Goal: Information Seeking & Learning: Learn about a topic

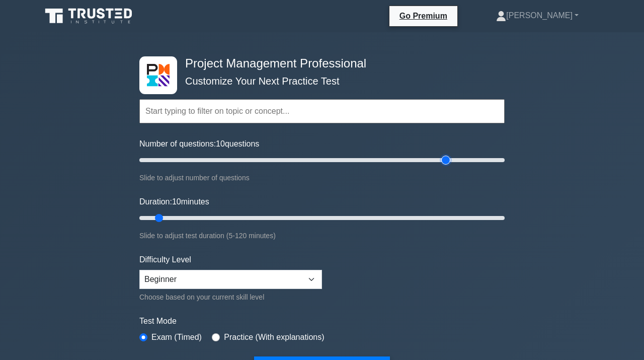
click at [443, 164] on input "Number of questions: 10 questions" at bounding box center [321, 160] width 365 height 12
click at [402, 159] on input "Number of questions: 170 questions" at bounding box center [321, 160] width 365 height 12
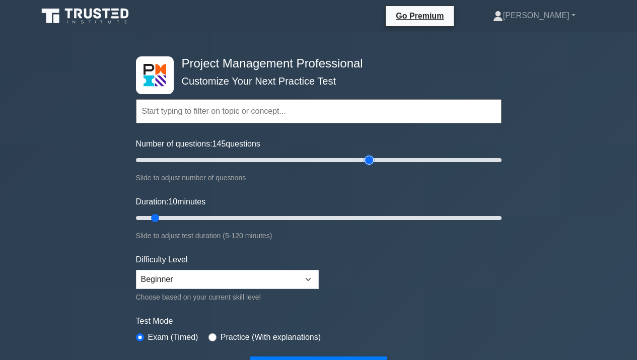
click at [372, 161] on input "Number of questions: 145 questions" at bounding box center [318, 160] width 365 height 12
click at [379, 158] on input "Number of questions: 130 questions" at bounding box center [318, 160] width 365 height 12
click at [386, 160] on input "Number of questions: 135 questions" at bounding box center [318, 160] width 365 height 12
click at [392, 160] on input "Number of questions: 140 questions" at bounding box center [318, 160] width 365 height 12
type input "150"
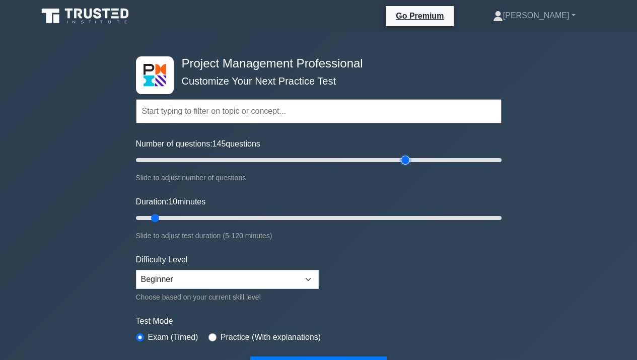
click at [403, 161] on input "Number of questions: 145 questions" at bounding box center [318, 160] width 365 height 12
click at [437, 220] on input "Duration: 100 minutes" at bounding box center [318, 218] width 365 height 12
click at [465, 219] on input "Duration: 110 minutes" at bounding box center [318, 218] width 365 height 12
click at [478, 219] on input "Duration: 115 minutes" at bounding box center [318, 218] width 365 height 12
type input "120"
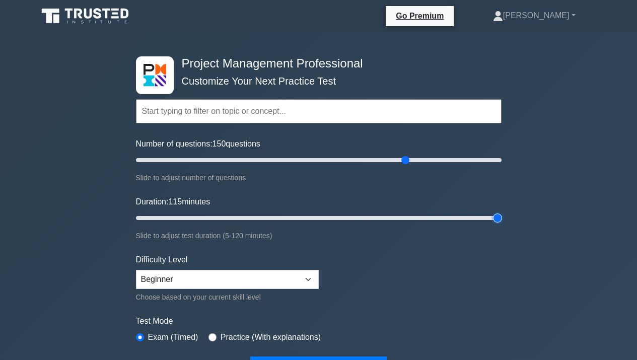
click at [498, 218] on input "Duration: 115 minutes" at bounding box center [318, 218] width 365 height 12
click at [308, 279] on select "Beginner Intermediate Expert" at bounding box center [227, 279] width 183 height 19
click at [305, 279] on select "Beginner Intermediate Expert" at bounding box center [227, 279] width 183 height 19
select select "intermediate"
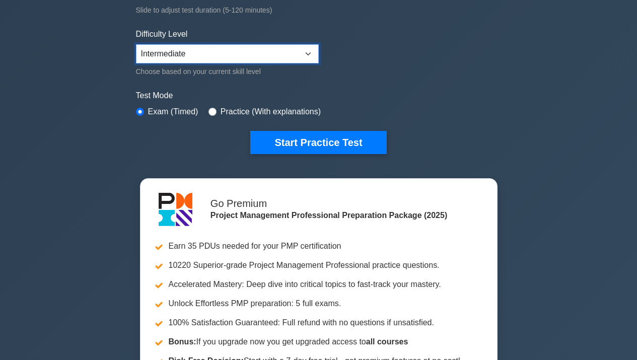
scroll to position [221, 0]
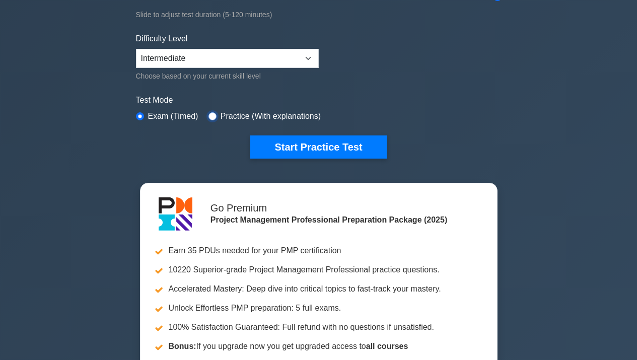
click at [214, 114] on input "radio" at bounding box center [212, 116] width 8 height 8
radio input "true"
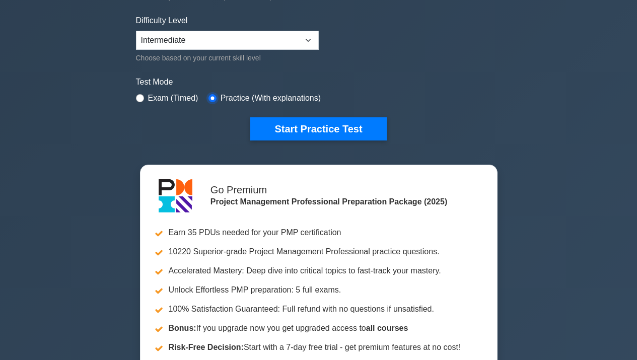
scroll to position [236, 0]
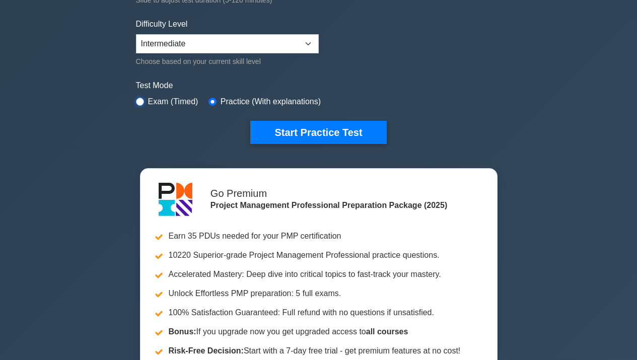
click at [143, 100] on input "radio" at bounding box center [140, 102] width 8 height 8
radio input "true"
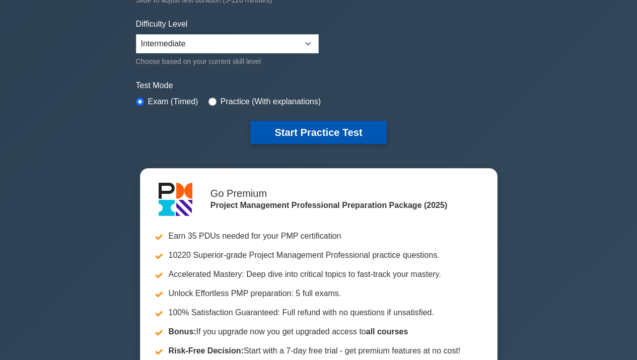
click at [361, 133] on button "Start Practice Test" at bounding box center [318, 132] width 136 height 23
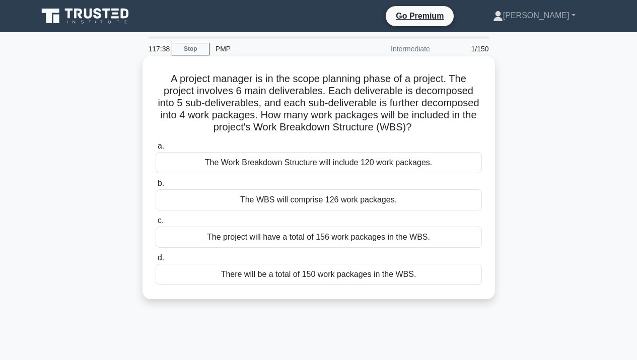
click at [236, 161] on div "The Work Breakdown Structure will include 120 work packages." at bounding box center [318, 162] width 326 height 21
click at [155, 149] on input "a. The Work Breakdown Structure will include 120 work packages." at bounding box center [155, 146] width 0 height 7
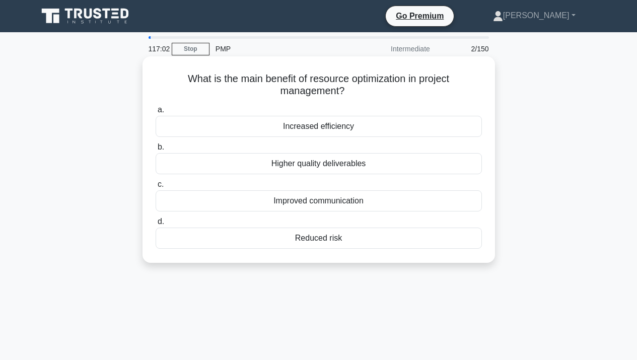
click at [294, 125] on div "Increased efficiency" at bounding box center [318, 126] width 326 height 21
click at [155, 113] on input "a. Increased efficiency" at bounding box center [155, 110] width 0 height 7
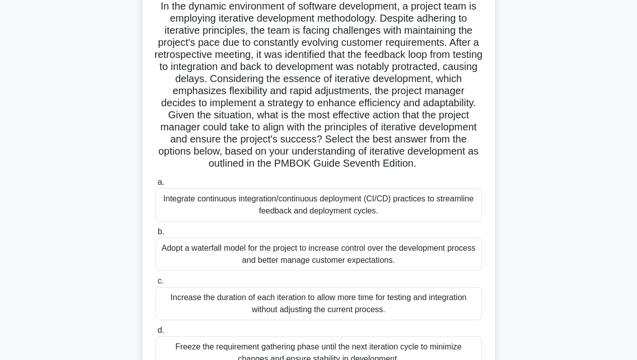
scroll to position [74, 0]
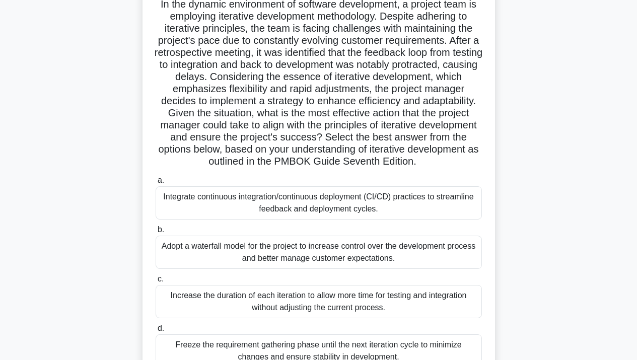
click at [341, 207] on div "Integrate continuous integration/continuous deployment (CI/CD) practices to str…" at bounding box center [318, 202] width 326 height 33
click at [155, 184] on input "a. Integrate continuous integration/continuous deployment (CI/CD) practices to …" at bounding box center [155, 180] width 0 height 7
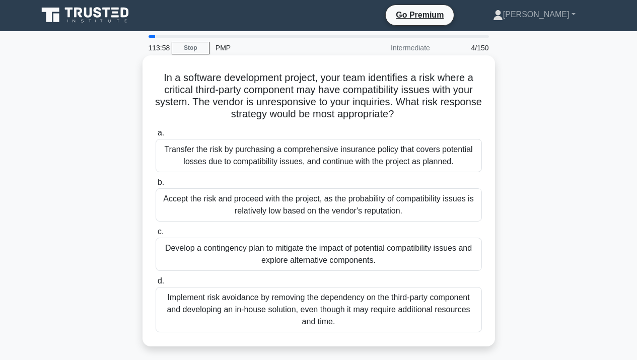
scroll to position [0, 0]
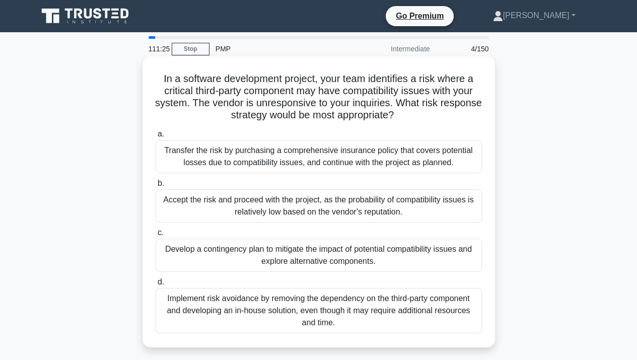
click at [380, 261] on div "Develop a contingency plan to mitigate the impact of potential compatibility is…" at bounding box center [318, 255] width 326 height 33
click at [155, 236] on input "c. Develop a contingency plan to mitigate the impact of potential compatibility…" at bounding box center [155, 232] width 0 height 7
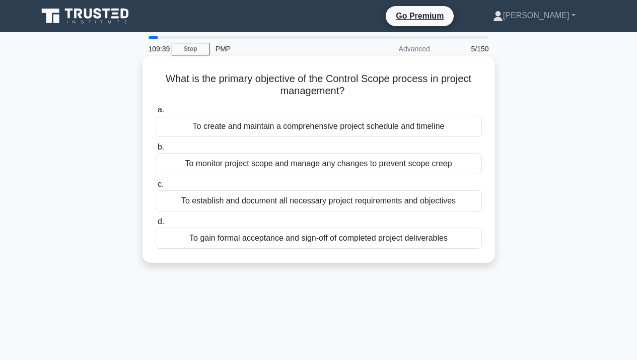
click at [232, 168] on div "To monitor project scope and manage any changes to prevent scope creep" at bounding box center [318, 163] width 326 height 21
click at [155, 150] on input "b. To monitor project scope and manage any changes to prevent scope creep" at bounding box center [155, 147] width 0 height 7
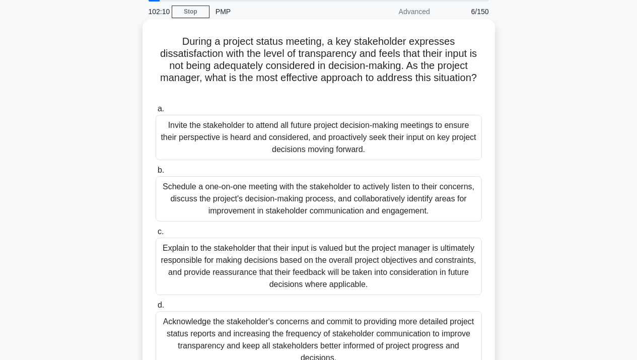
scroll to position [36, 0]
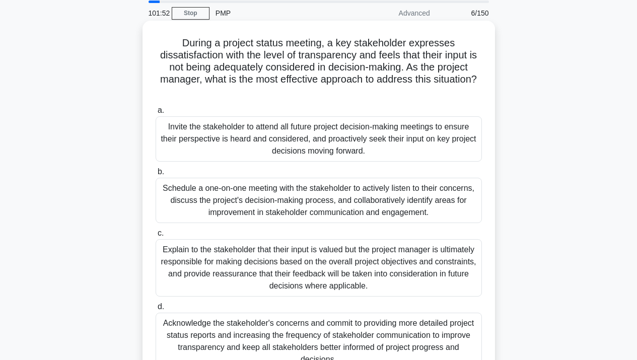
click at [225, 201] on div "Schedule a one-on-one meeting with the stakeholder to actively listen to their …" at bounding box center [318, 200] width 326 height 45
click at [155, 175] on input "b. Schedule a one-on-one meeting with the stakeholder to actively listen to the…" at bounding box center [155, 172] width 0 height 7
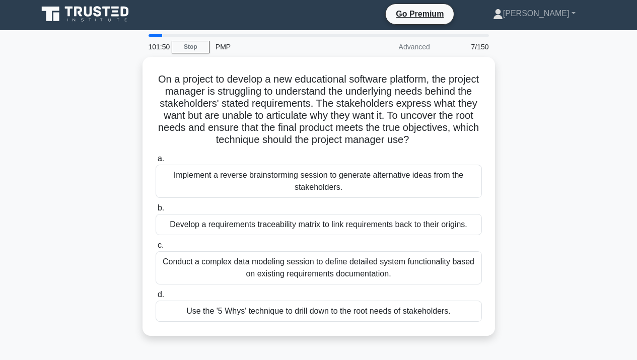
scroll to position [0, 0]
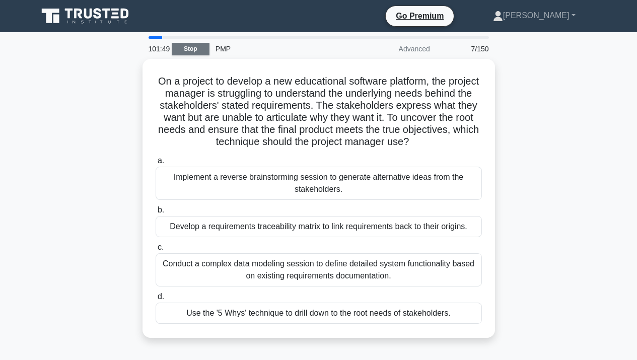
click at [186, 44] on link "Stop" at bounding box center [191, 49] width 38 height 13
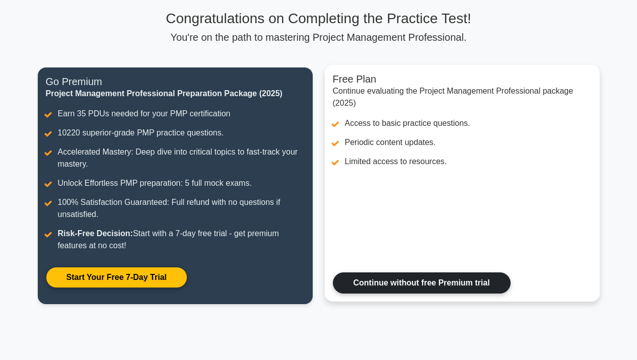
scroll to position [60, 0]
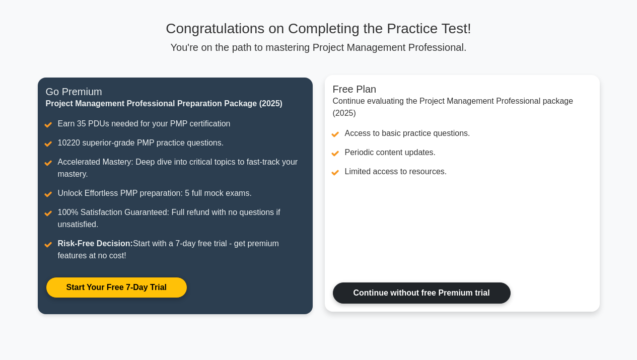
click at [391, 294] on link "Continue without free Premium trial" at bounding box center [422, 292] width 178 height 21
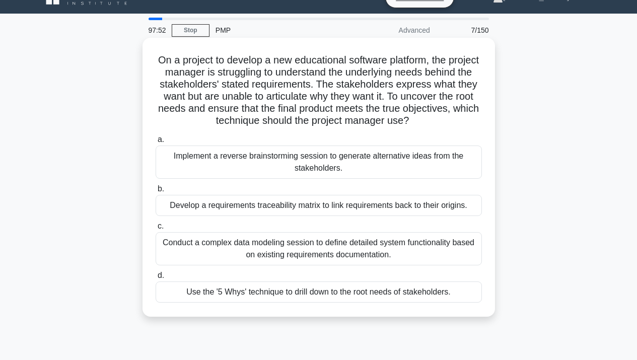
scroll to position [20, 0]
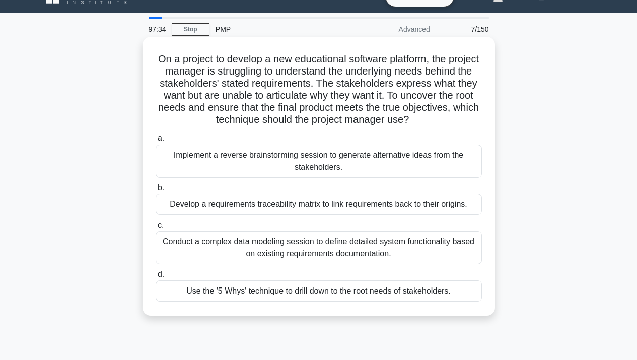
click at [284, 291] on div "Use the '5 Whys' technique to drill down to the root needs of stakeholders." at bounding box center [318, 290] width 326 height 21
click at [155, 278] on input "d. Use the '5 Whys' technique to drill down to the root needs of stakeholders." at bounding box center [155, 274] width 0 height 7
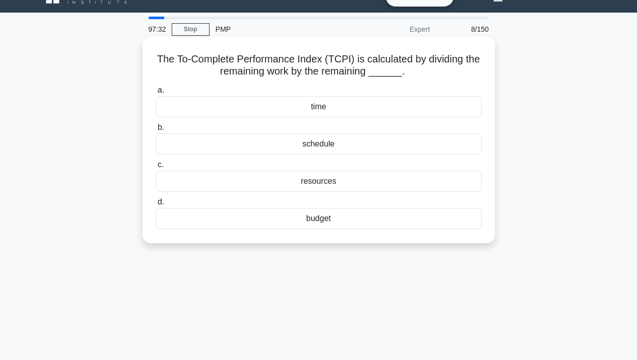
scroll to position [0, 0]
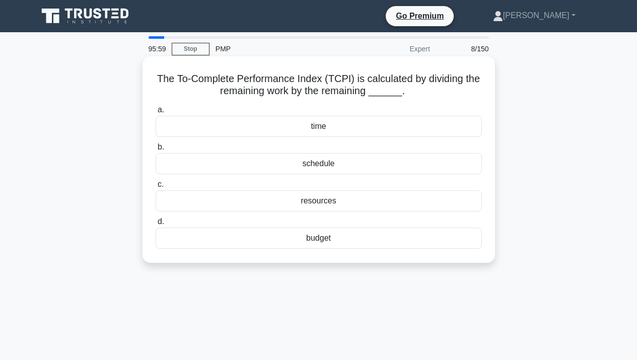
click at [323, 77] on h5 "The To-Complete Performance Index (TCPI) is calculated by dividing the remainin…" at bounding box center [318, 84] width 328 height 25
click at [364, 165] on div "schedule" at bounding box center [318, 163] width 326 height 21
click at [155, 150] on input "b. schedule" at bounding box center [155, 147] width 0 height 7
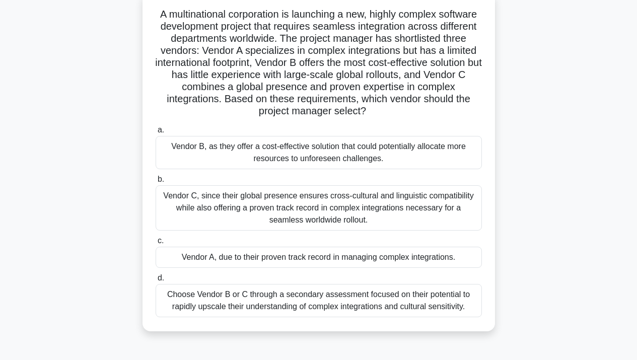
scroll to position [66, 0]
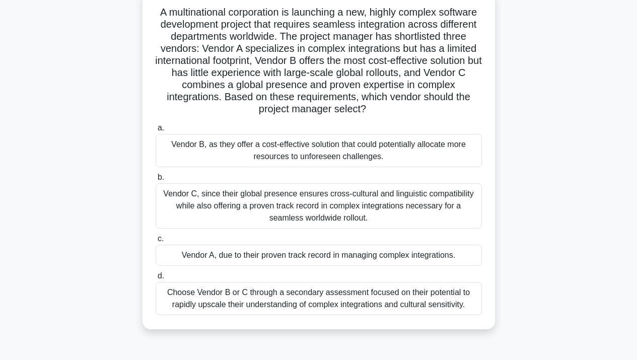
click at [408, 26] on h5 "A multinational corporation is launching a new, highly complex software develop…" at bounding box center [318, 61] width 328 height 110
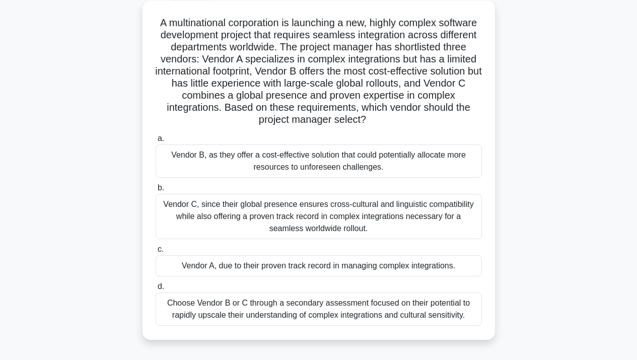
scroll to position [57, 0]
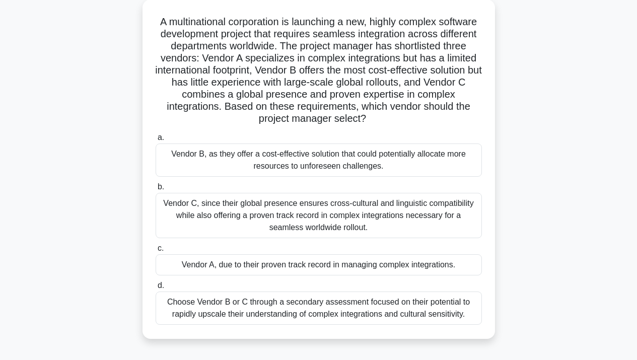
click at [334, 220] on div "Vendor C, since their global presence ensures cross-cultural and linguistic com…" at bounding box center [318, 215] width 326 height 45
click at [155, 190] on input "b. Vendor C, since their global presence ensures cross-cultural and linguistic …" at bounding box center [155, 187] width 0 height 7
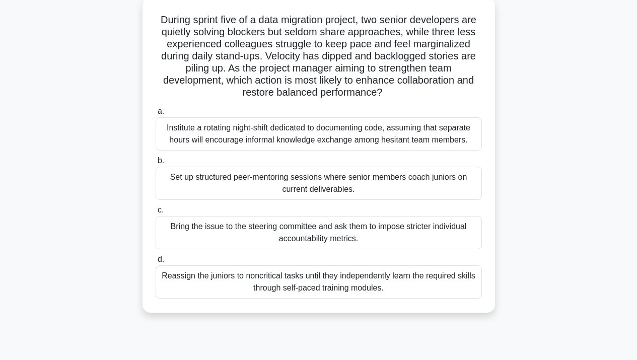
scroll to position [60, 0]
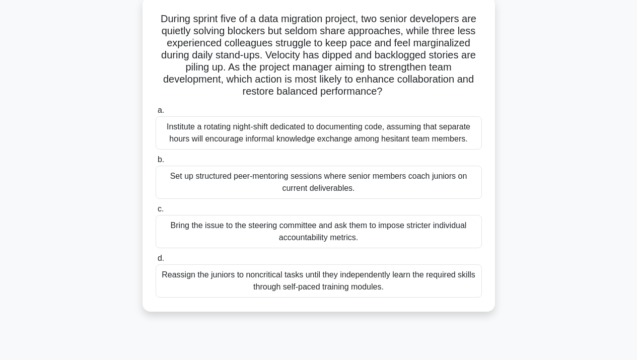
click at [395, 180] on div "Set up structured peer-mentoring sessions where senior members coach juniors on…" at bounding box center [318, 182] width 326 height 33
click at [155, 163] on input "b. Set up structured peer-mentoring sessions where senior members coach juniors…" at bounding box center [155, 159] width 0 height 7
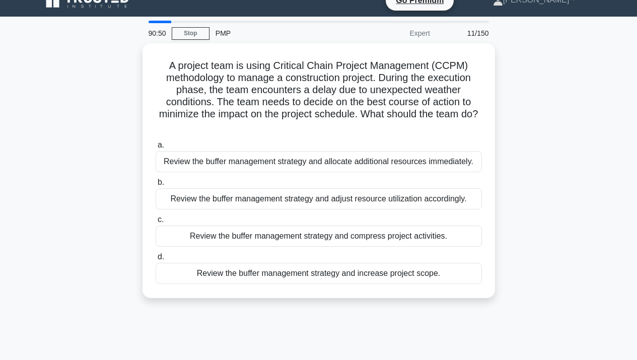
scroll to position [0, 0]
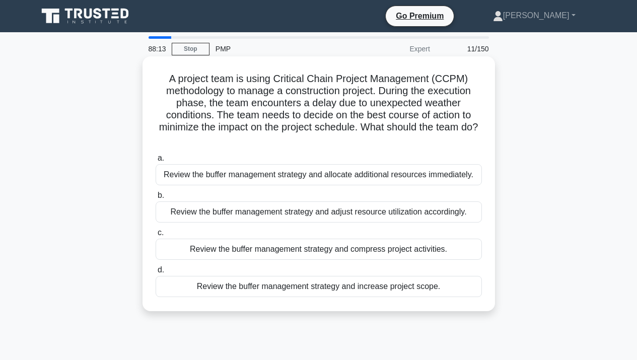
click at [330, 213] on div "Review the buffer management strategy and adjust resource utilization according…" at bounding box center [318, 211] width 326 height 21
click at [155, 199] on input "b. Review the buffer management strategy and adjust resource utilization accord…" at bounding box center [155, 195] width 0 height 7
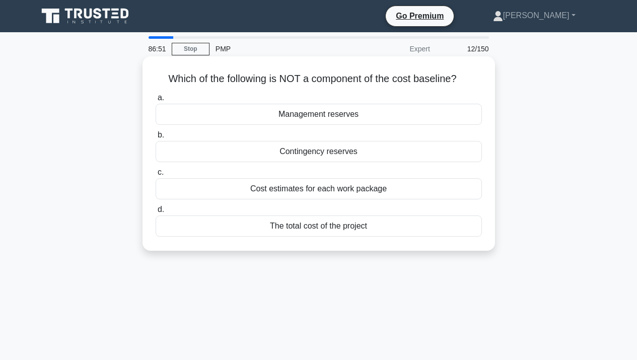
click at [331, 229] on div "The total cost of the project" at bounding box center [318, 225] width 326 height 21
click at [155, 213] on input "d. The total cost of the project" at bounding box center [155, 209] width 0 height 7
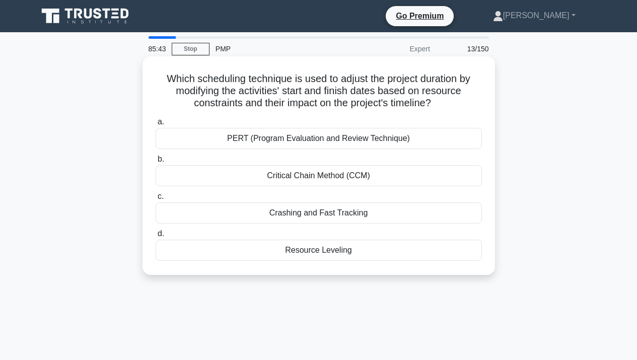
click at [302, 254] on div "Resource Leveling" at bounding box center [318, 250] width 326 height 21
click at [155, 237] on input "d. Resource Leveling" at bounding box center [155, 233] width 0 height 7
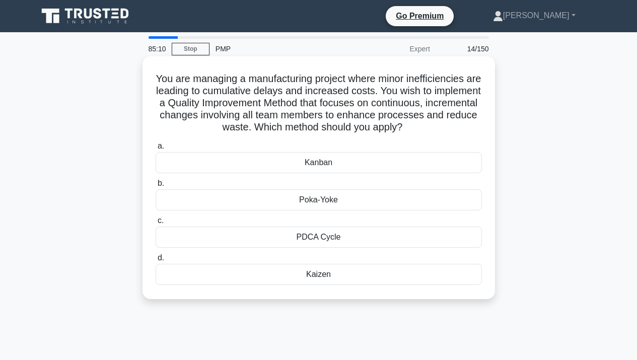
click at [329, 271] on div "Kaizen" at bounding box center [318, 274] width 326 height 21
click at [155, 261] on input "d. Kaizen" at bounding box center [155, 258] width 0 height 7
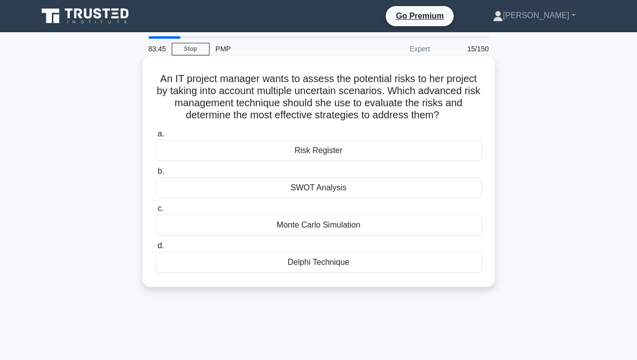
click at [372, 229] on div "Monte Carlo Simulation" at bounding box center [318, 224] width 326 height 21
click at [155, 212] on input "c. Monte Carlo Simulation" at bounding box center [155, 208] width 0 height 7
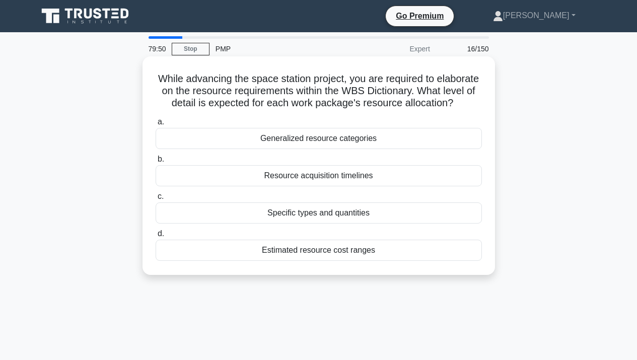
click at [377, 128] on div "Generalized resource categories" at bounding box center [318, 138] width 326 height 21
click at [155, 125] on input "a. Generalized resource categories" at bounding box center [155, 122] width 0 height 7
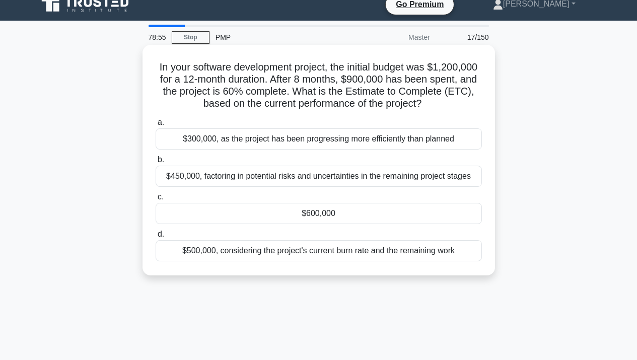
scroll to position [13, 0]
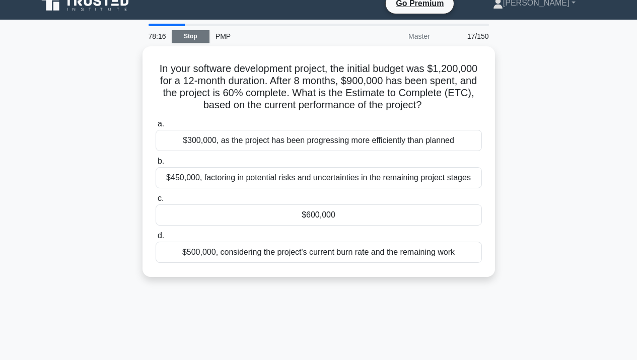
click at [192, 38] on link "Stop" at bounding box center [191, 36] width 38 height 13
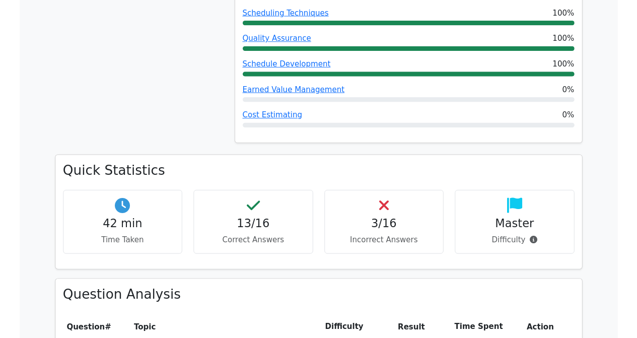
scroll to position [672, 0]
